Goal: Book appointment/travel/reservation

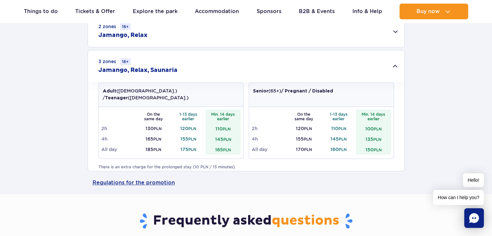
scroll to position [98, 0]
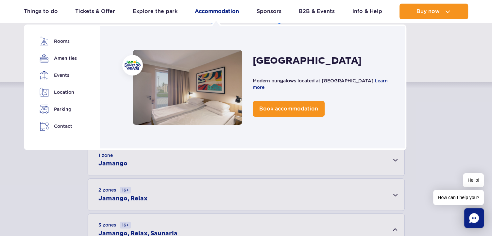
click at [230, 8] on link "Accommodation" at bounding box center [217, 12] width 44 height 16
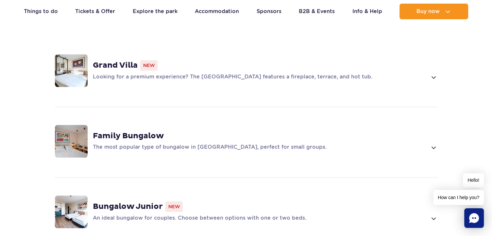
scroll to position [523, 0]
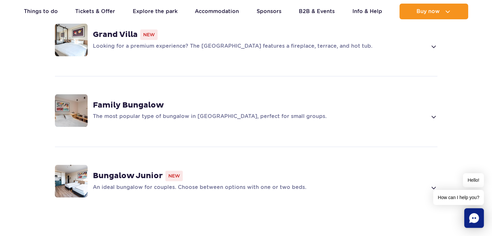
click at [432, 113] on span at bounding box center [433, 117] width 8 height 8
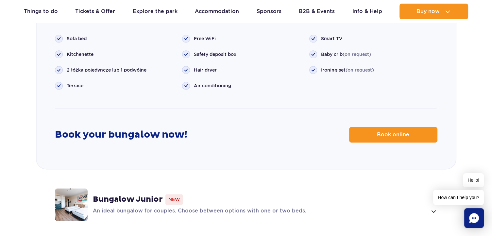
scroll to position [852, 0]
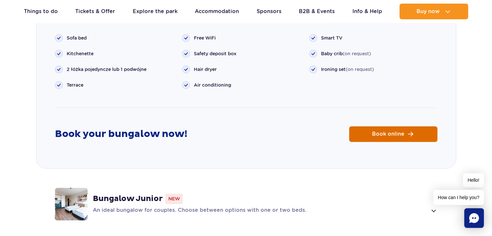
click at [406, 126] on link "Book online" at bounding box center [393, 134] width 88 height 16
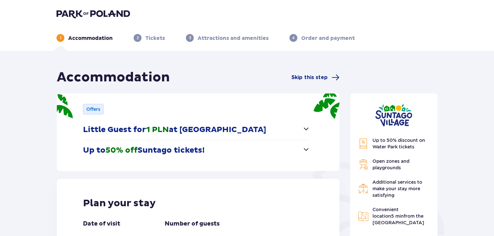
click at [312, 147] on div "Offers Little Guest for 1 PLN at Suntago Village Nearly free accommodation at S…" at bounding box center [198, 131] width 283 height 77
click at [304, 149] on span "button" at bounding box center [306, 149] width 8 height 8
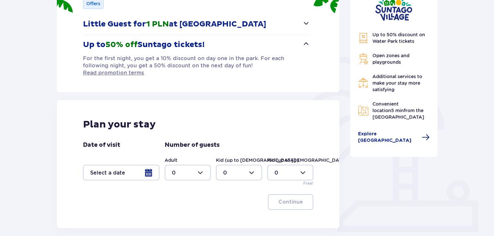
scroll to position [140, 0]
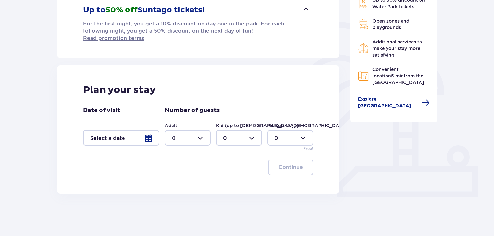
click at [153, 130] on div at bounding box center [121, 138] width 76 height 16
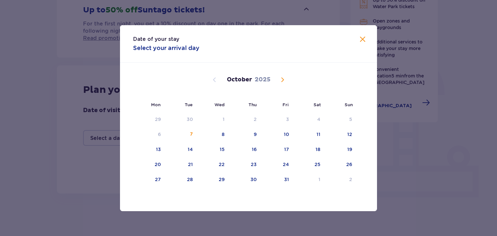
click at [284, 79] on span "Next month" at bounding box center [282, 80] width 8 height 8
click at [254, 132] on div "6" at bounding box center [254, 134] width 3 height 7
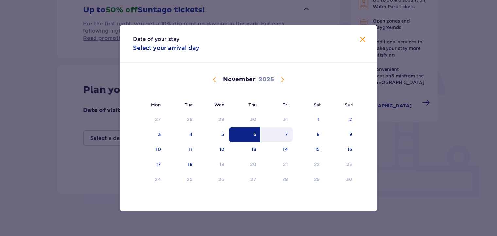
click at [281, 132] on div "7" at bounding box center [277, 134] width 32 height 14
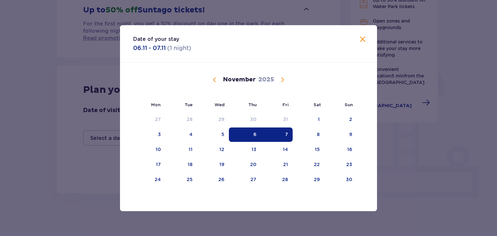
type input "06.11.25 - 07.11.25"
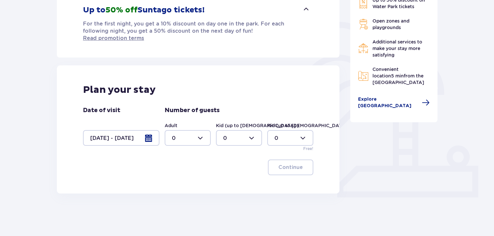
click at [360, 39] on div "Additional services to make your stay more satisfying" at bounding box center [394, 49] width 72 height 20
click at [203, 132] on div at bounding box center [188, 138] width 46 height 16
click at [183, 177] on div "2" at bounding box center [188, 178] width 32 height 7
type input "2"
click at [297, 164] on p "Continue" at bounding box center [290, 167] width 25 height 7
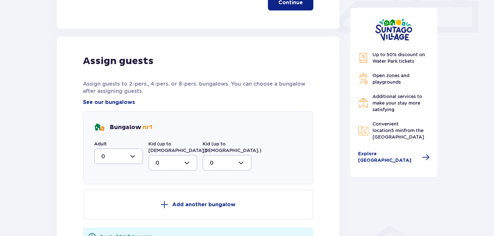
scroll to position [251, 0]
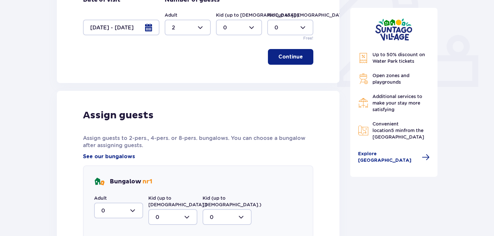
click at [132, 207] on div at bounding box center [118, 211] width 49 height 16
click at [116, 187] on div "2" at bounding box center [118, 190] width 35 height 7
type input "2"
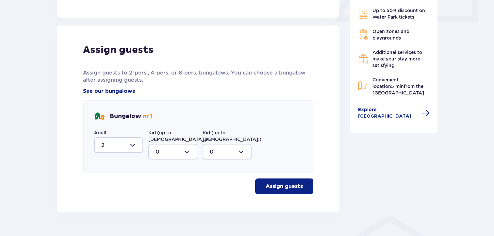
click at [281, 183] on p "Assign guests" at bounding box center [284, 186] width 37 height 7
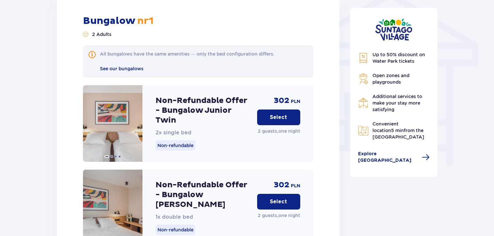
scroll to position [579, 0]
